Goal: Information Seeking & Learning: Check status

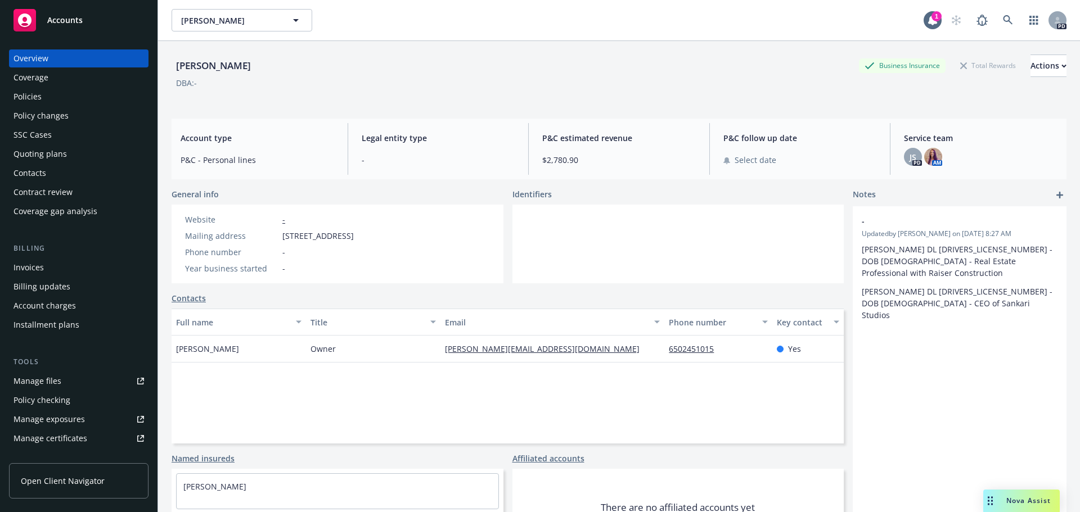
click at [74, 10] on div "Accounts" at bounding box center [78, 20] width 130 height 22
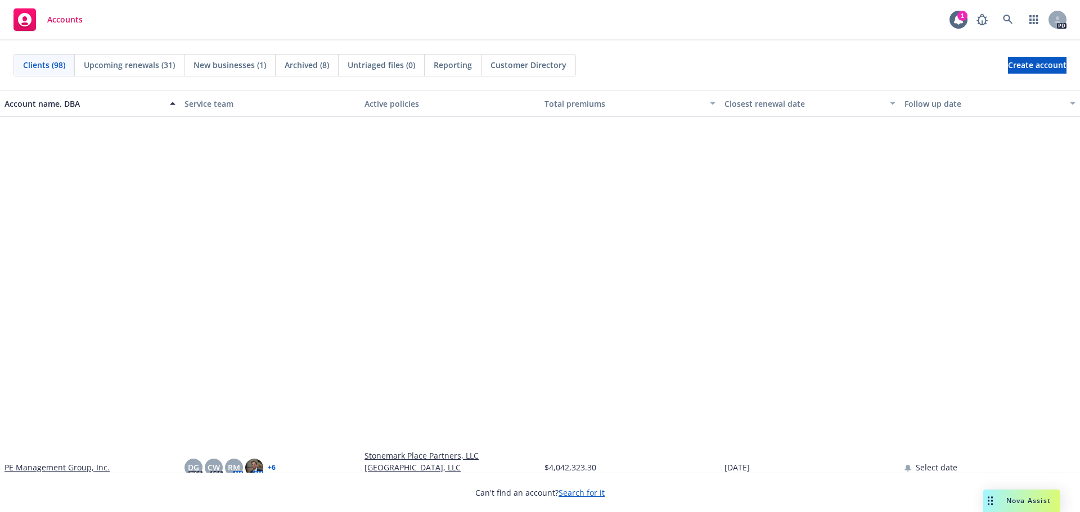
scroll to position [3036, 0]
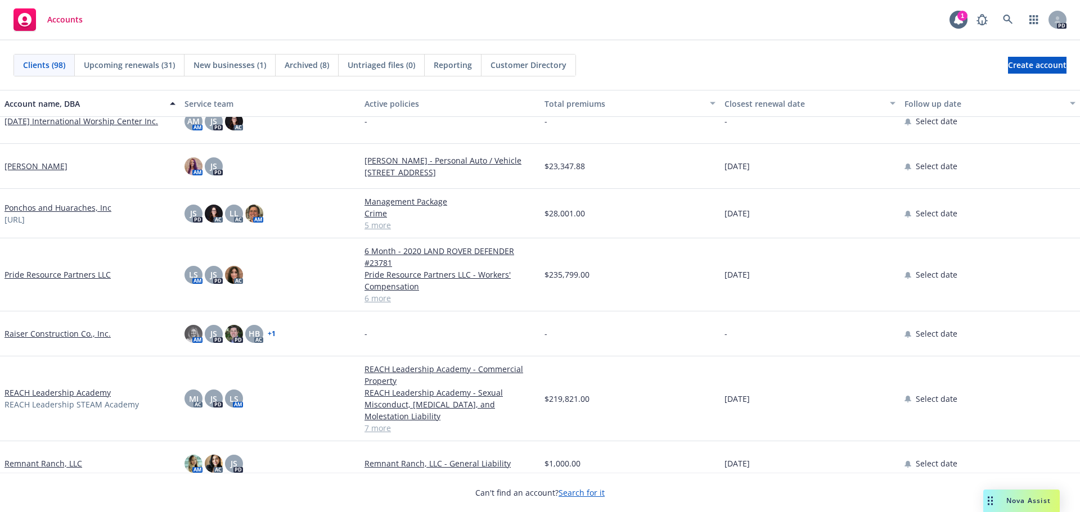
click at [70, 206] on link "Ponchos and Huaraches, Inc" at bounding box center [57, 208] width 107 height 12
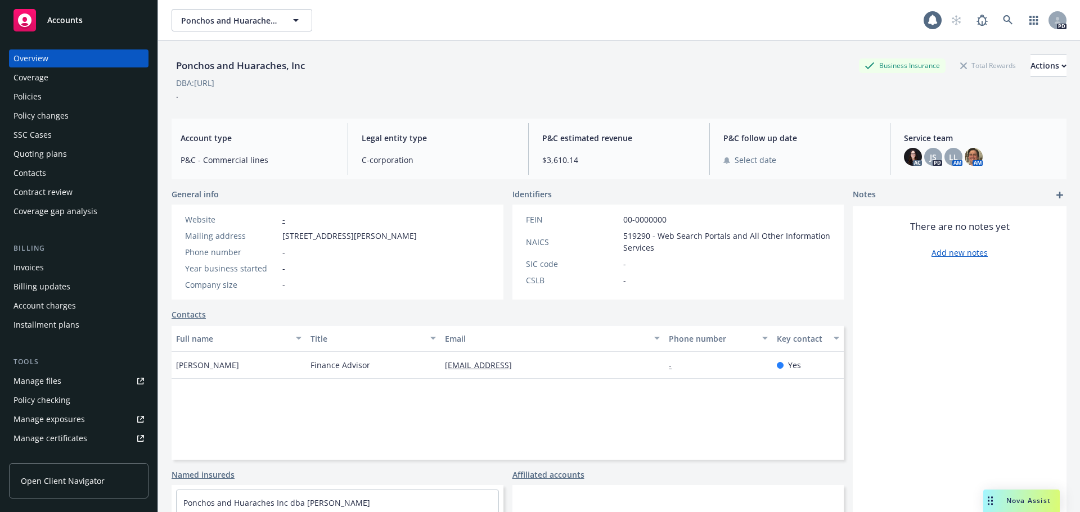
click at [28, 97] on div "Policies" at bounding box center [27, 97] width 28 height 18
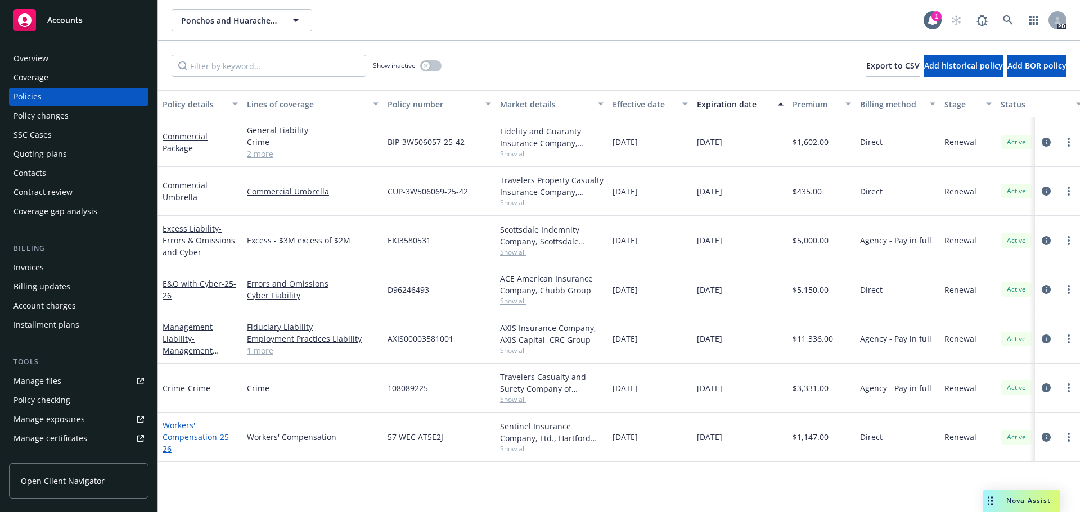
click at [179, 434] on link "Workers' Compensation - 25-26" at bounding box center [197, 437] width 69 height 34
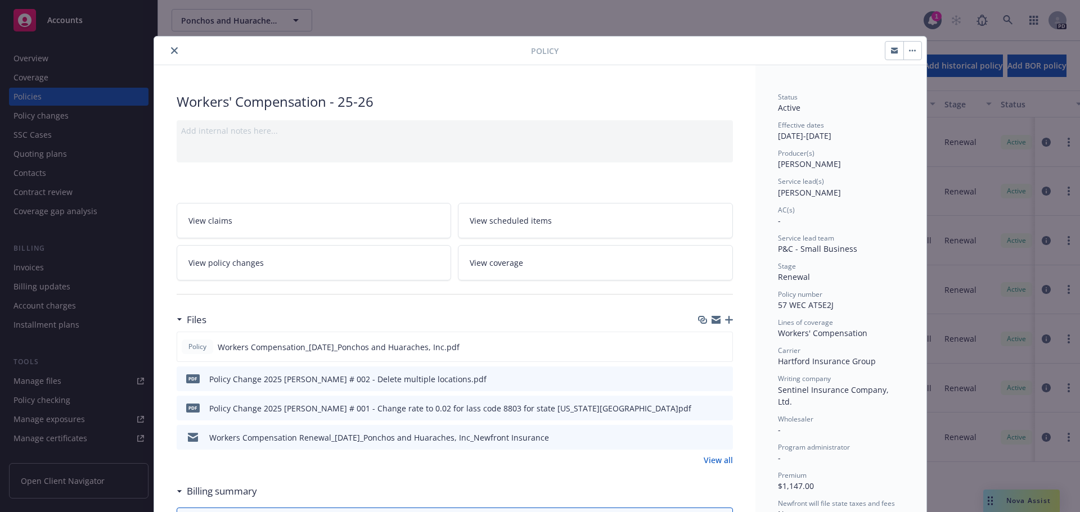
click at [171, 48] on icon "close" at bounding box center [174, 50] width 7 height 7
